Goal: Task Accomplishment & Management: Manage account settings

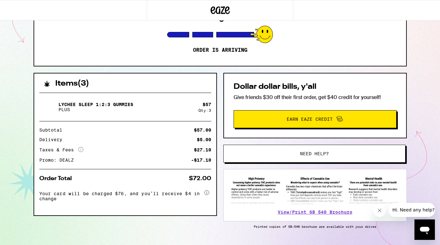
scroll to position [105, 0]
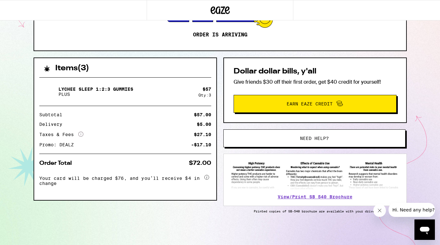
click at [323, 144] on button "Need help?" at bounding box center [314, 138] width 182 height 18
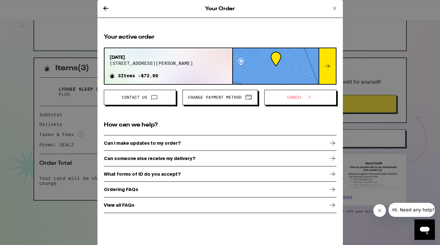
click at [225, 103] on button "Change Payment Method" at bounding box center [219, 97] width 75 height 15
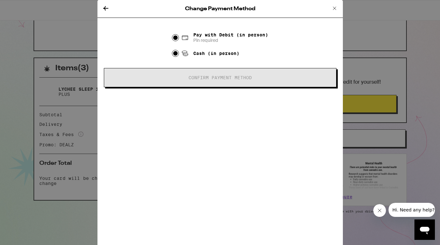
click at [173, 54] on input "Cash (in person)" at bounding box center [175, 53] width 6 height 6
radio input "true"
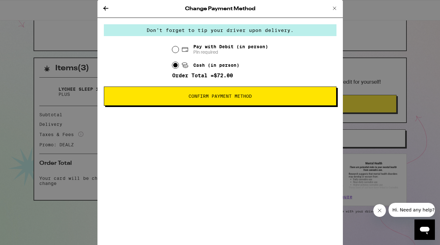
click at [218, 98] on span "Confirm Payment Method" at bounding box center [219, 96] width 63 height 4
